Goal: Transaction & Acquisition: Purchase product/service

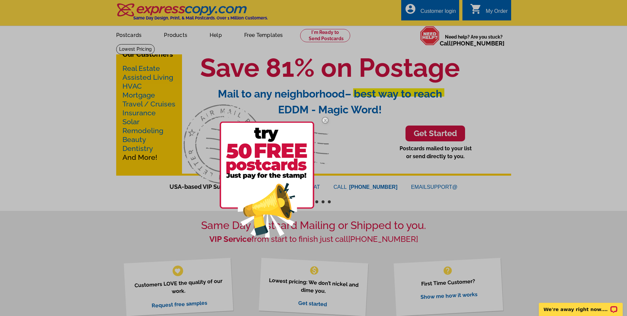
click at [324, 121] on img at bounding box center [325, 120] width 19 height 19
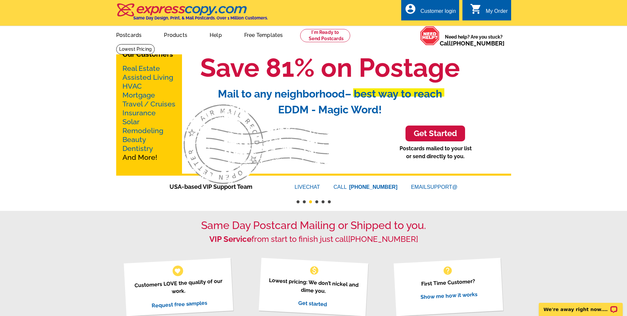
click at [427, 131] on h3 "Get Started" at bounding box center [435, 134] width 43 height 10
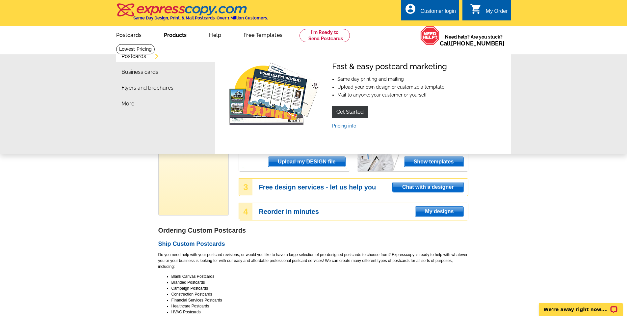
click at [342, 127] on link "Pricing info" at bounding box center [344, 125] width 24 height 5
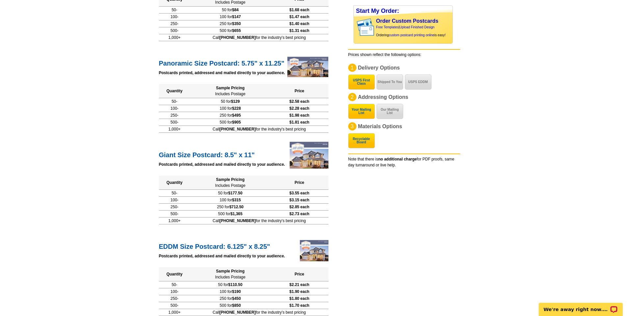
scroll to position [263, 0]
